Goal: Task Accomplishment & Management: Use online tool/utility

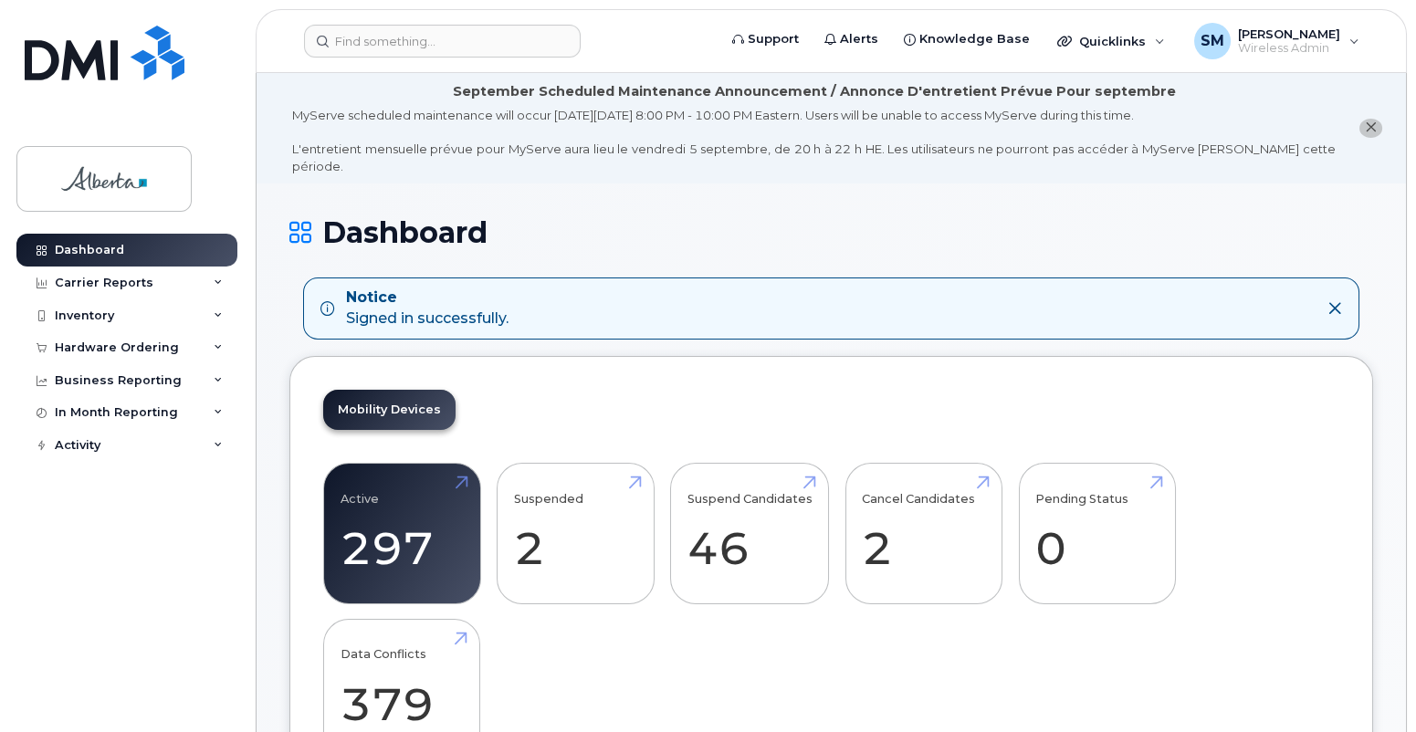
click at [1337, 301] on icon at bounding box center [1334, 308] width 15 height 15
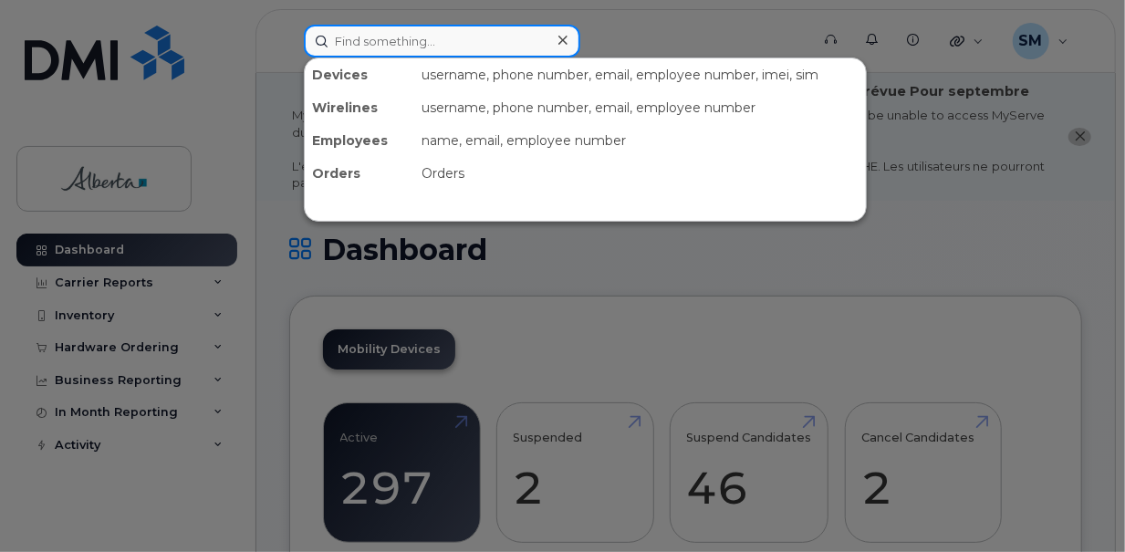
click at [372, 42] on input at bounding box center [442, 41] width 277 height 33
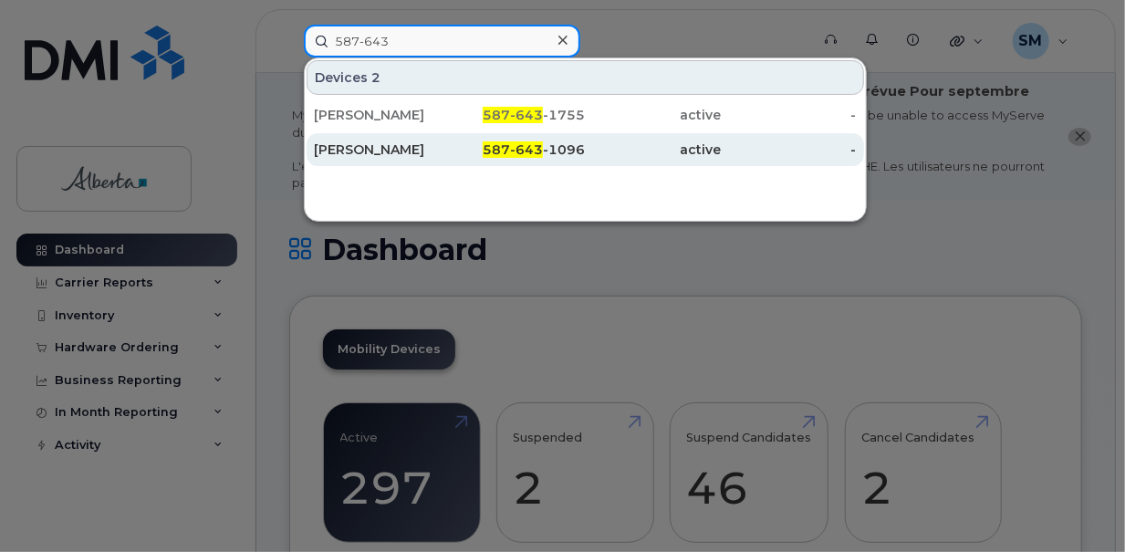
type input "587-643"
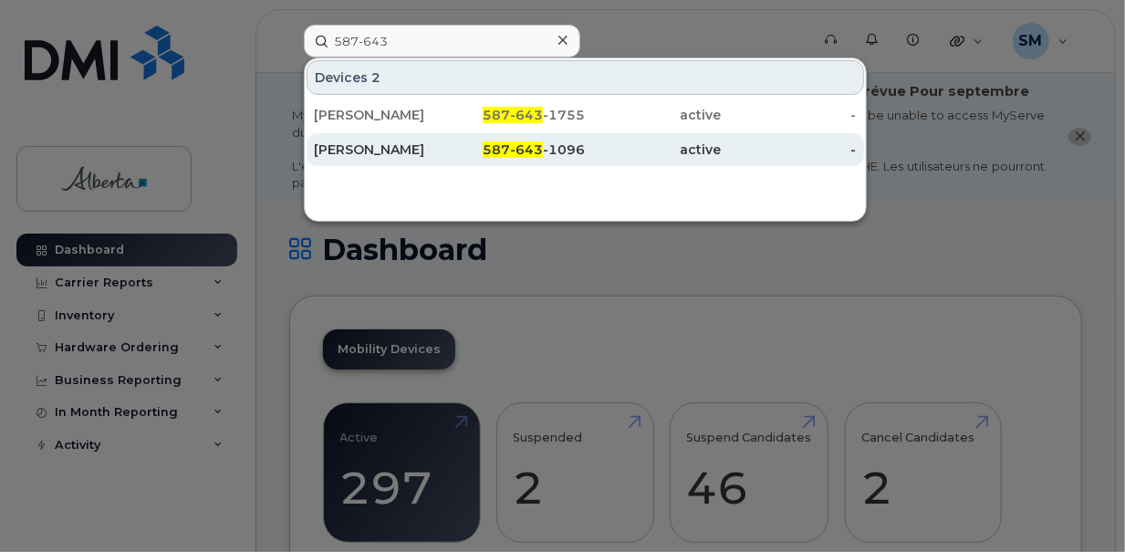
click at [484, 150] on div "587-643 -1096" at bounding box center [518, 150] width 136 height 18
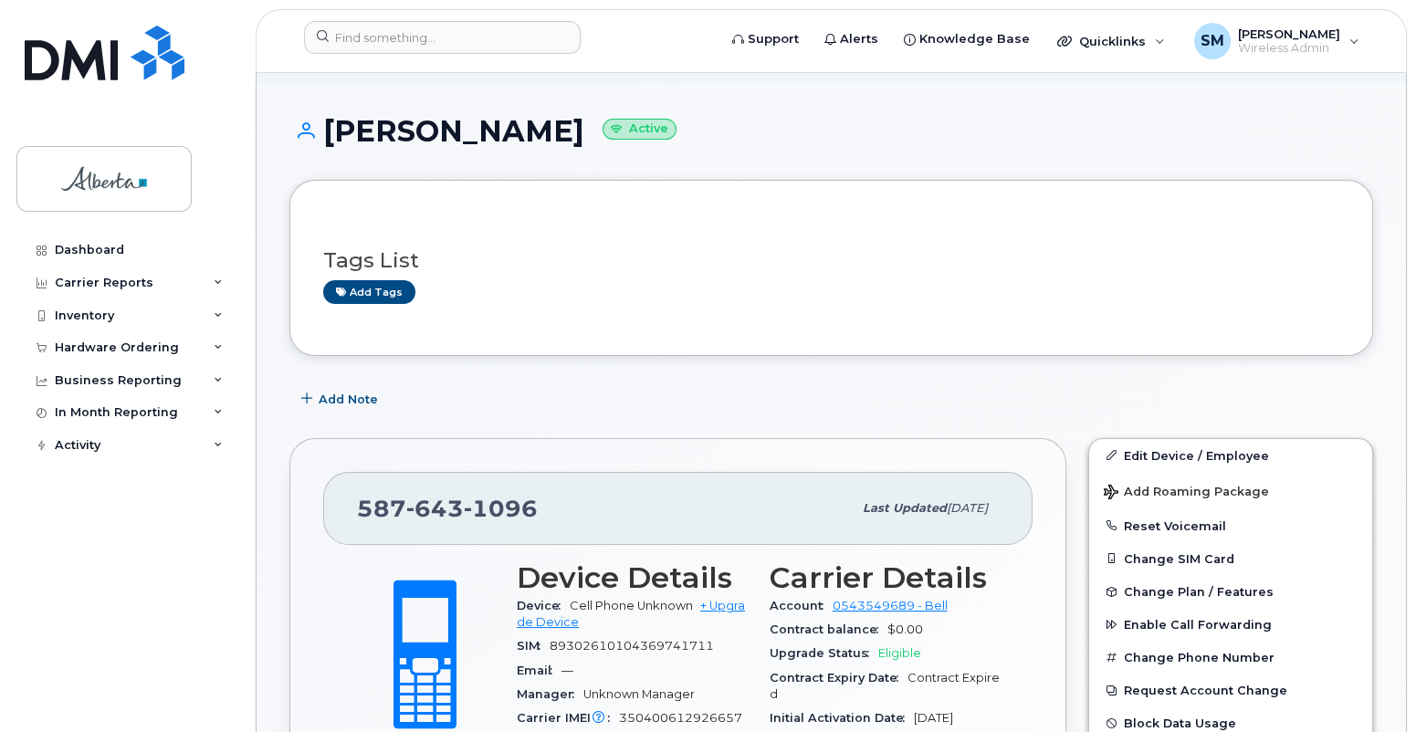
scroll to position [304, 0]
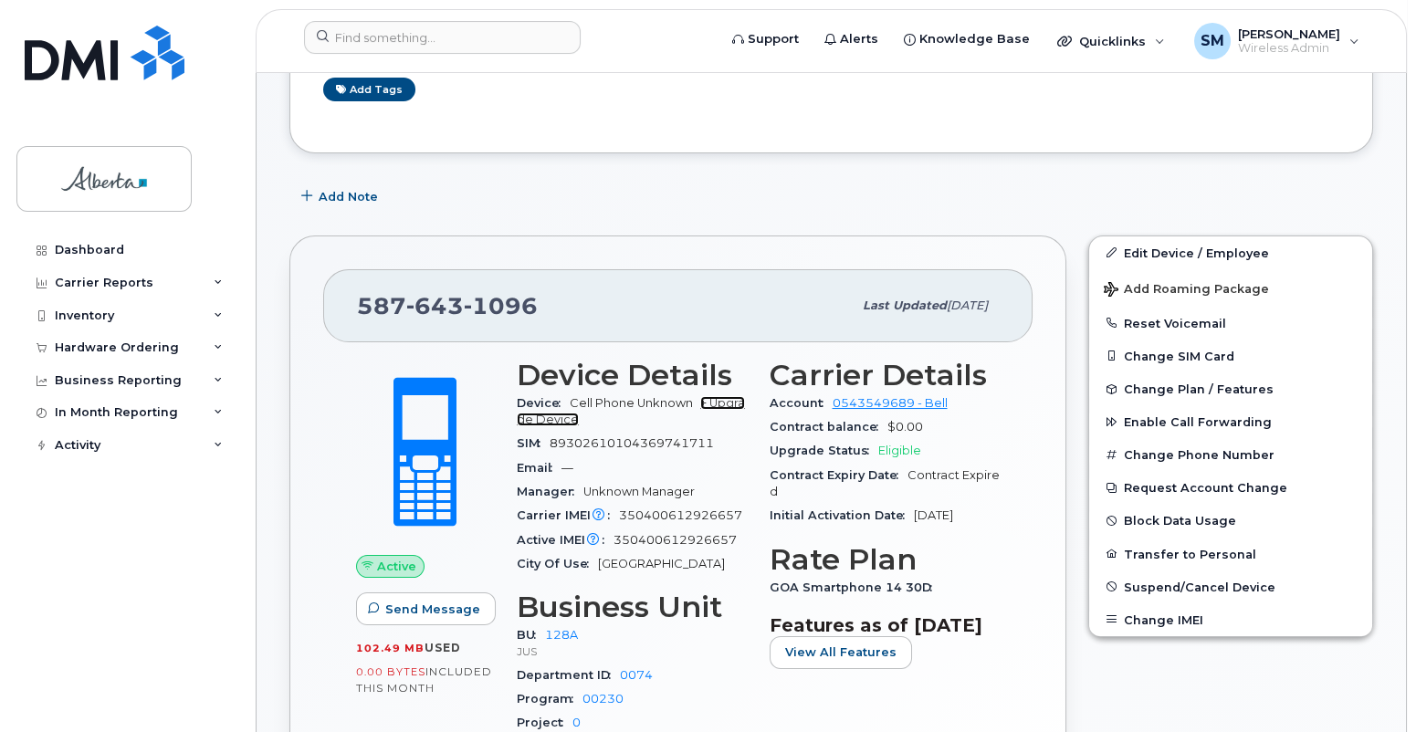
click at [561, 401] on link "+ Upgrade Device" at bounding box center [631, 411] width 228 height 30
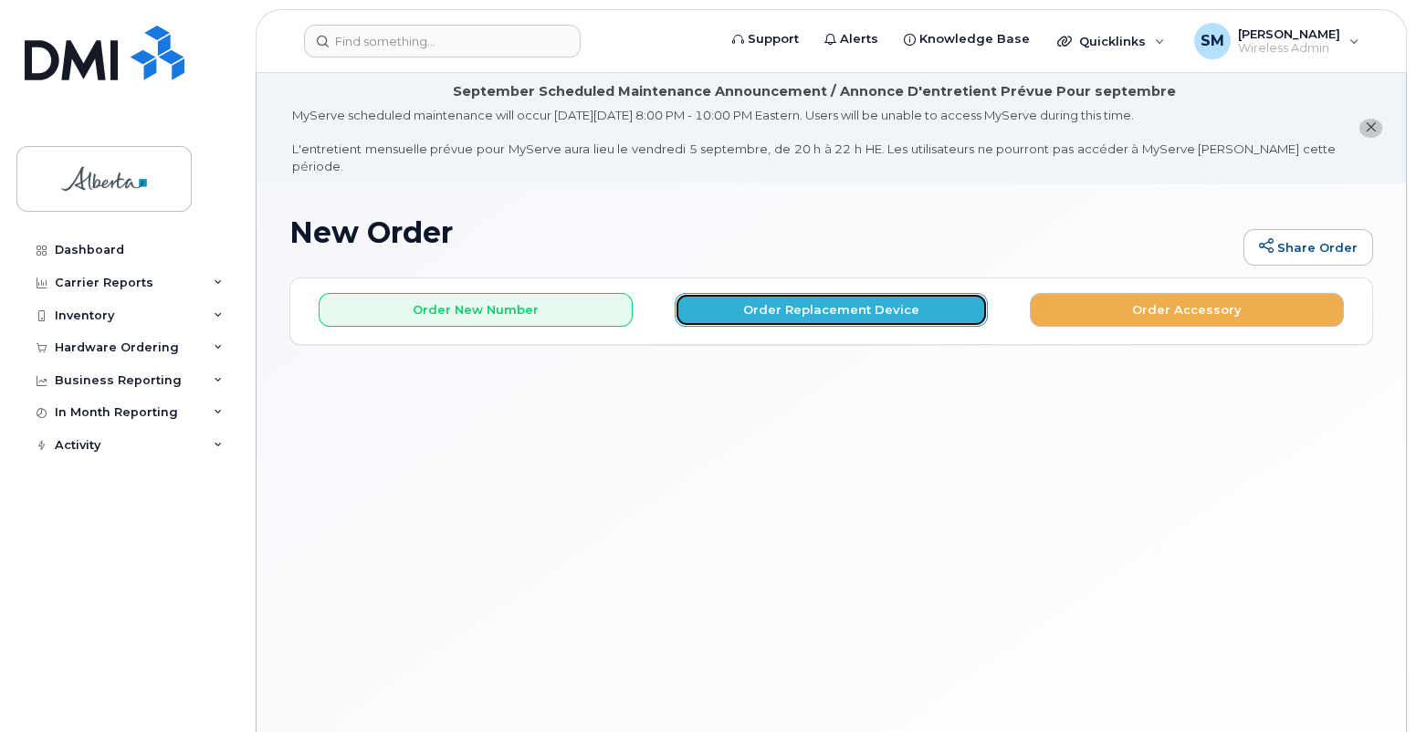
click at [800, 294] on button "Order Replacement Device" at bounding box center [831, 310] width 314 height 34
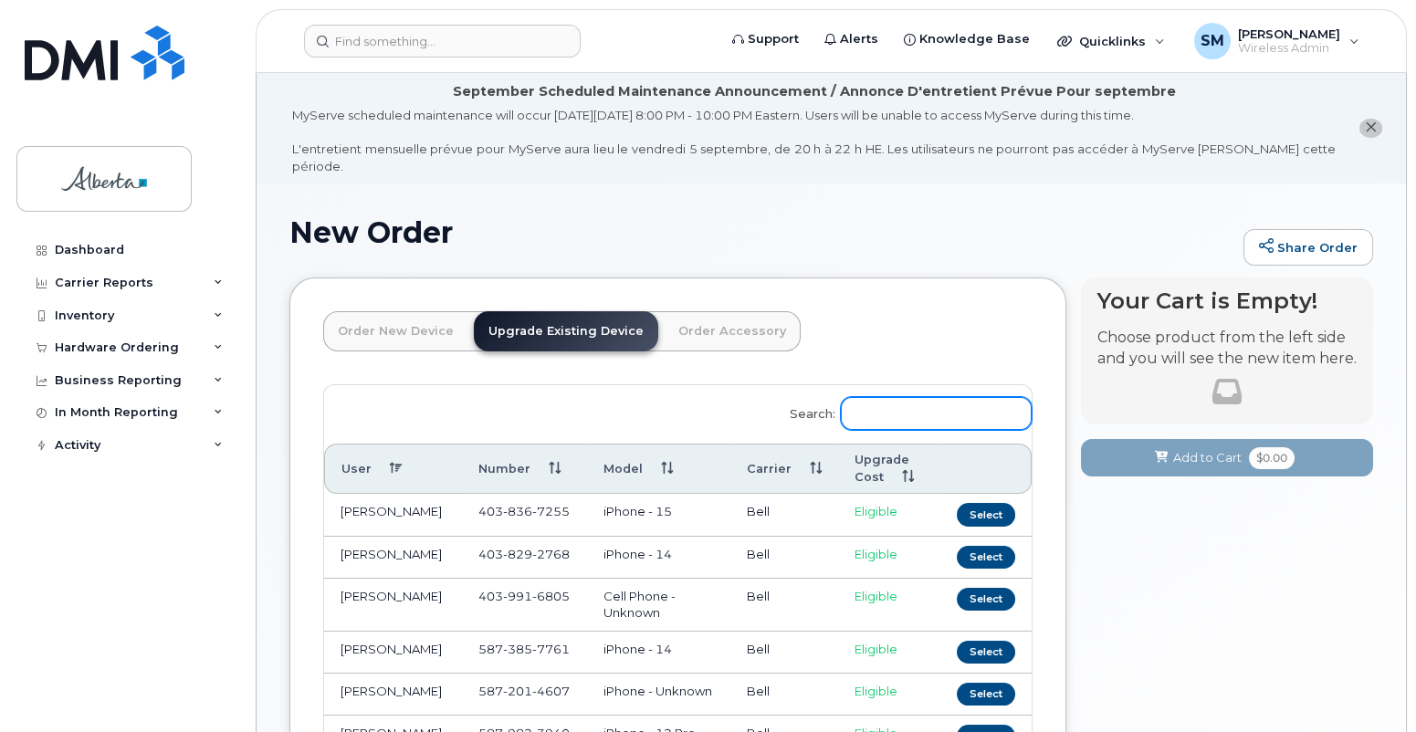
click at [889, 397] on input "Search:" at bounding box center [936, 413] width 191 height 33
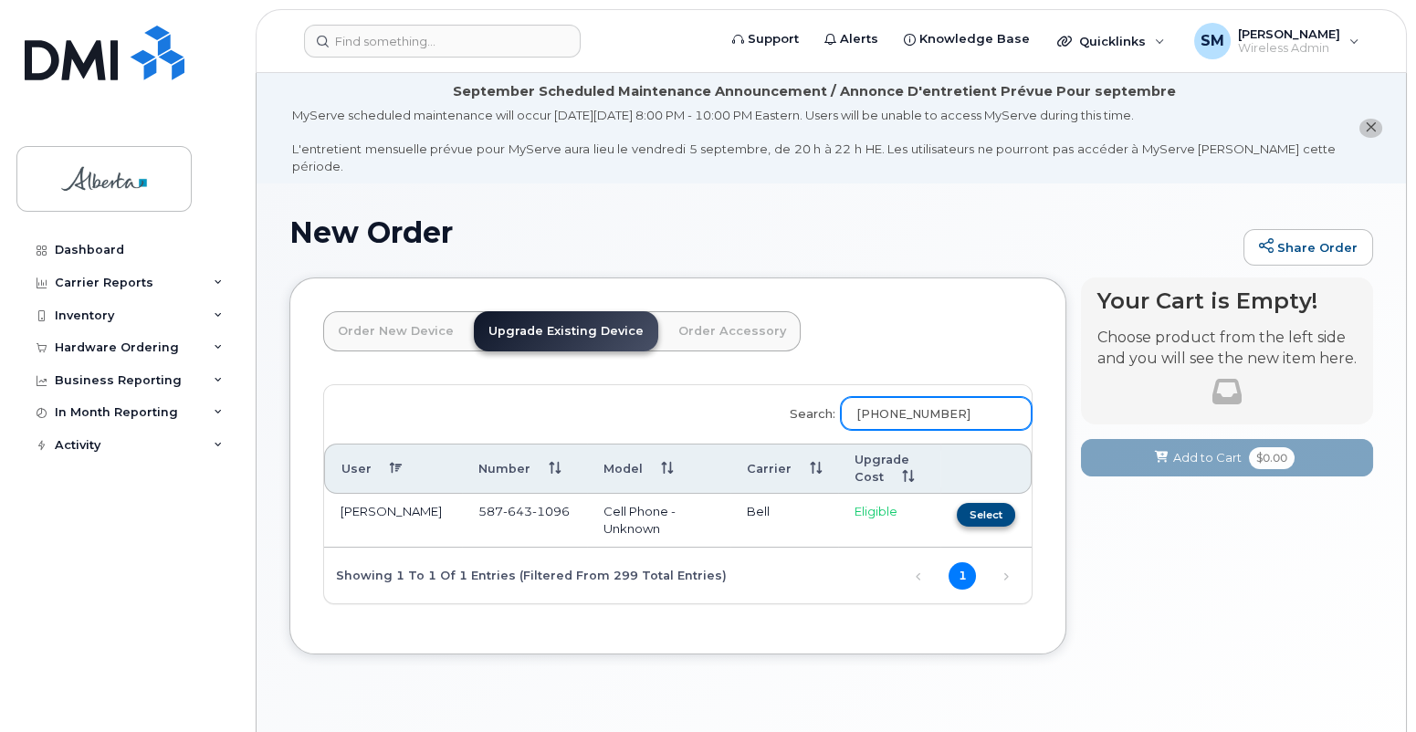
type input "587-643-1096"
click at [992, 503] on button "Select" at bounding box center [985, 514] width 58 height 23
